Goal: Find specific page/section: Find specific page/section

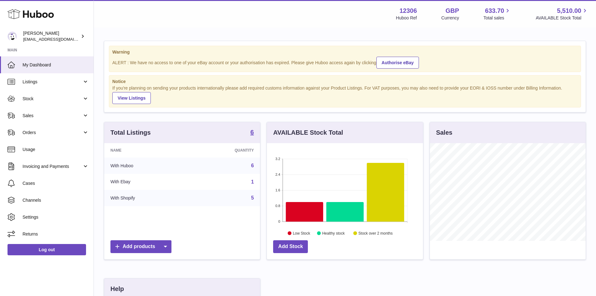
scroll to position [98, 156]
click at [40, 80] on span "Listings" at bounding box center [53, 82] width 60 height 6
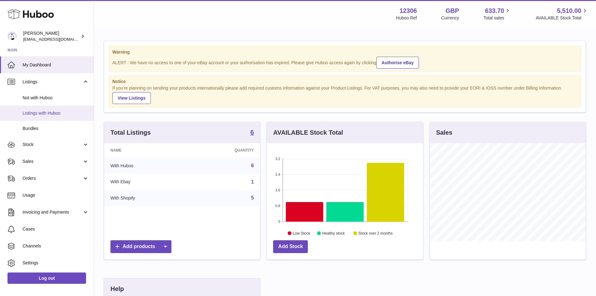
click at [39, 112] on span "Listings with Huboo" at bounding box center [56, 113] width 66 height 6
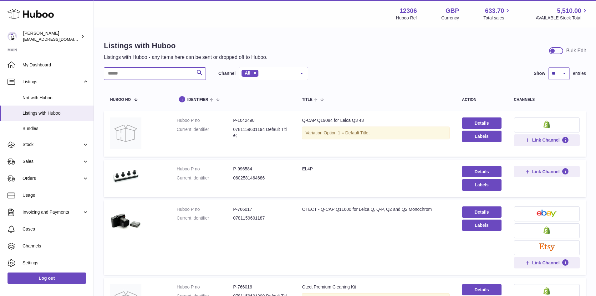
click at [114, 75] on input "text" at bounding box center [155, 73] width 102 height 13
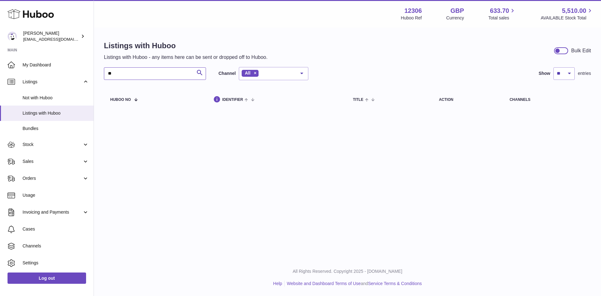
type input "*"
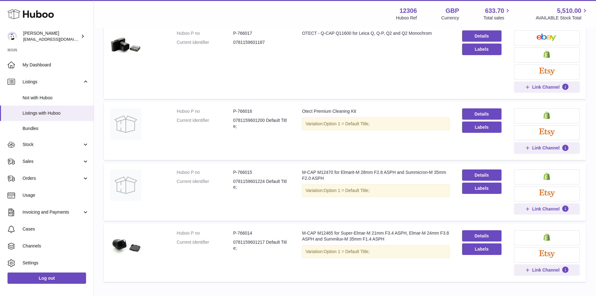
scroll to position [94, 0]
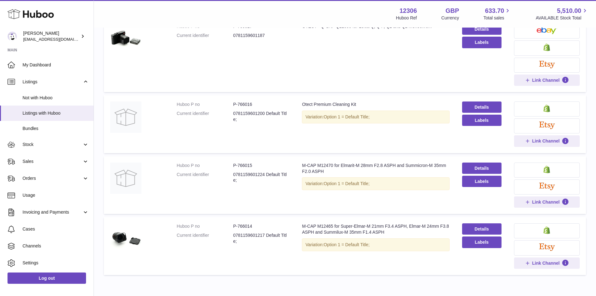
type input "*"
drag, startPoint x: 232, startPoint y: 164, endPoint x: 252, endPoint y: 163, distance: 20.7
click at [252, 163] on dl "Huboo P no P-766015 Current identifier 0781159601224 Default Title;" at bounding box center [233, 174] width 113 height 24
copy dl "P-766015"
